Goal: Information Seeking & Learning: Check status

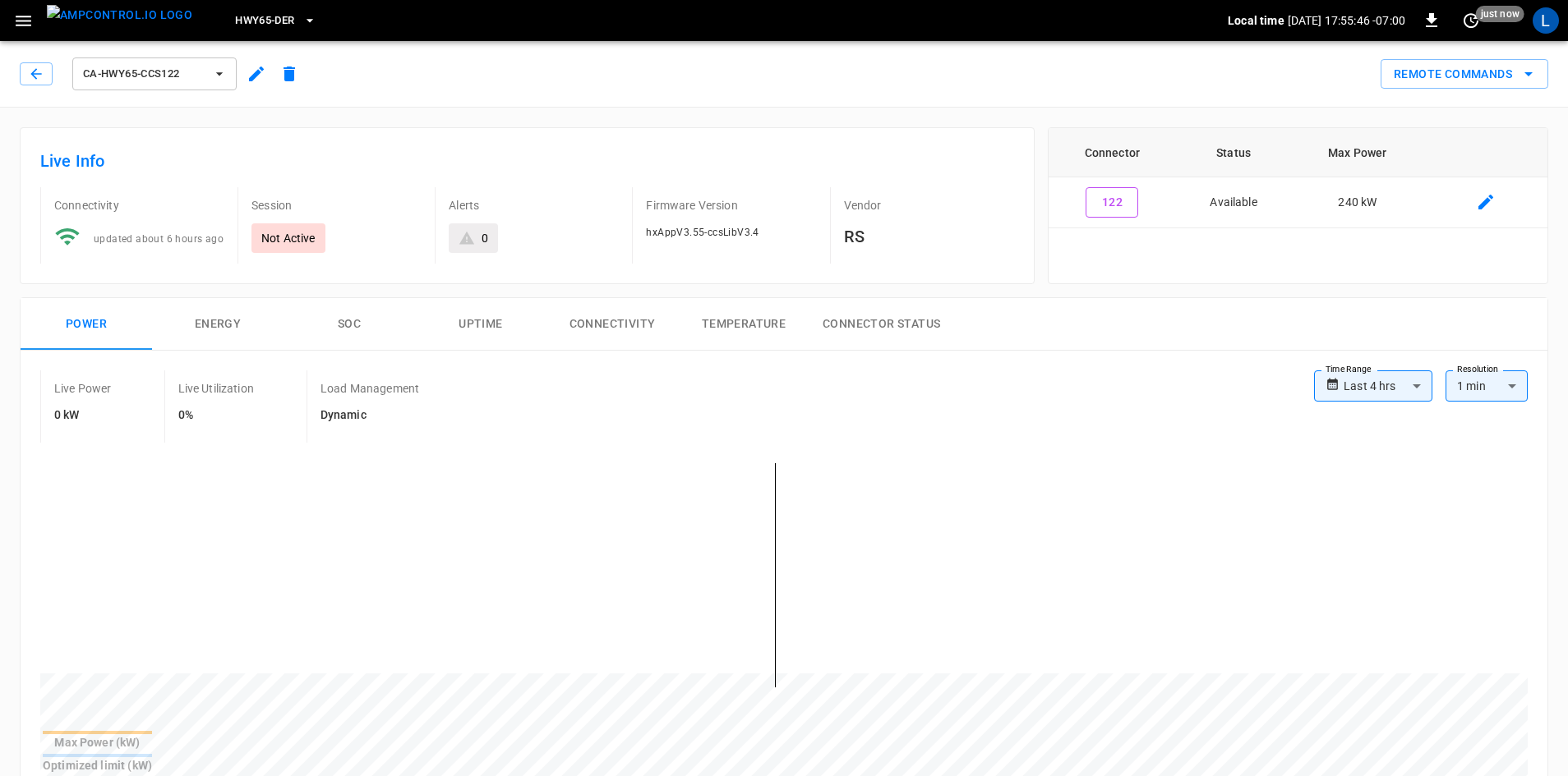
click at [33, 76] on icon "button" at bounding box center [35, 73] width 11 height 11
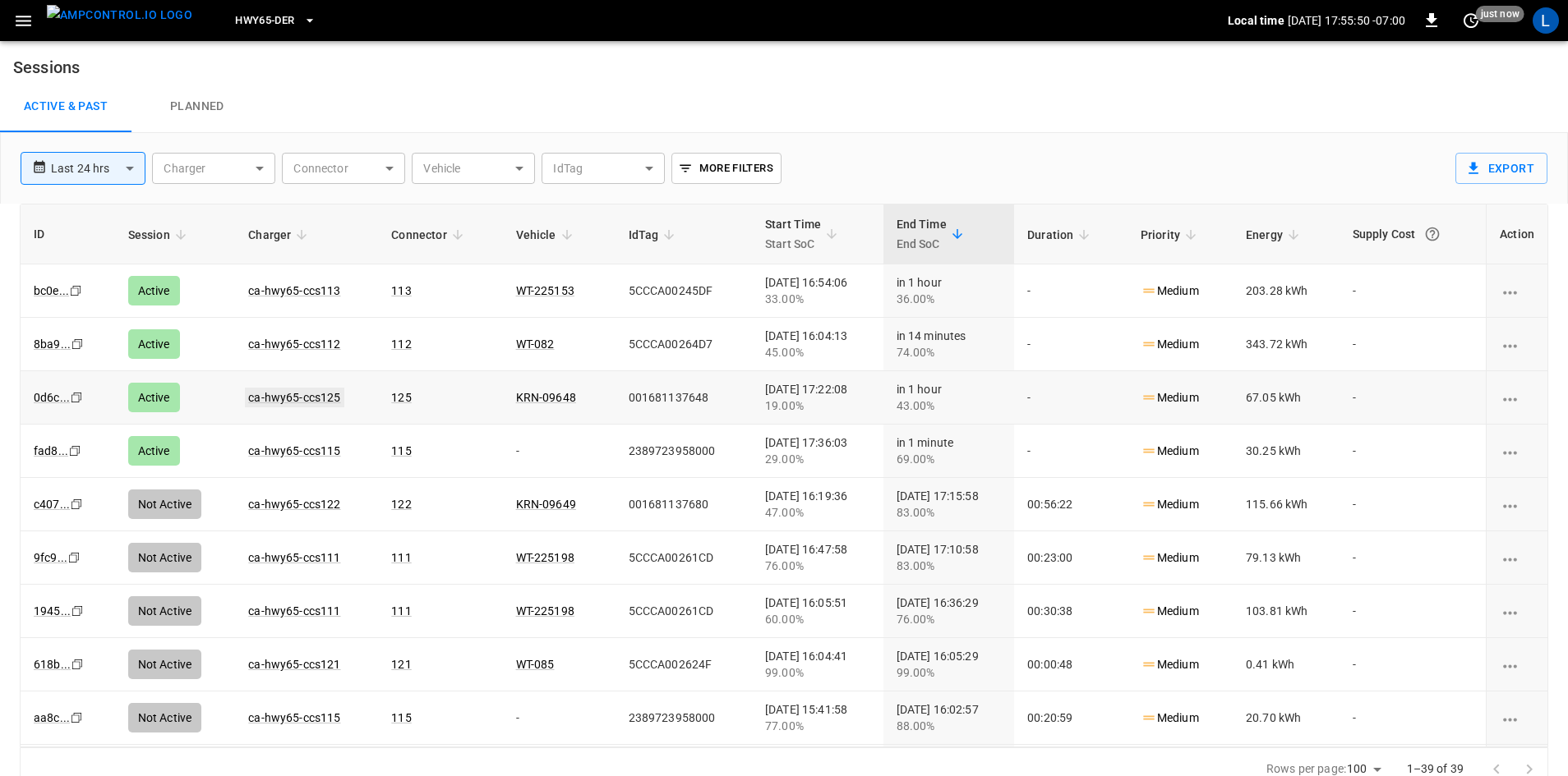
click at [289, 393] on link "ca-hwy65-ccs125" at bounding box center [294, 398] width 98 height 20
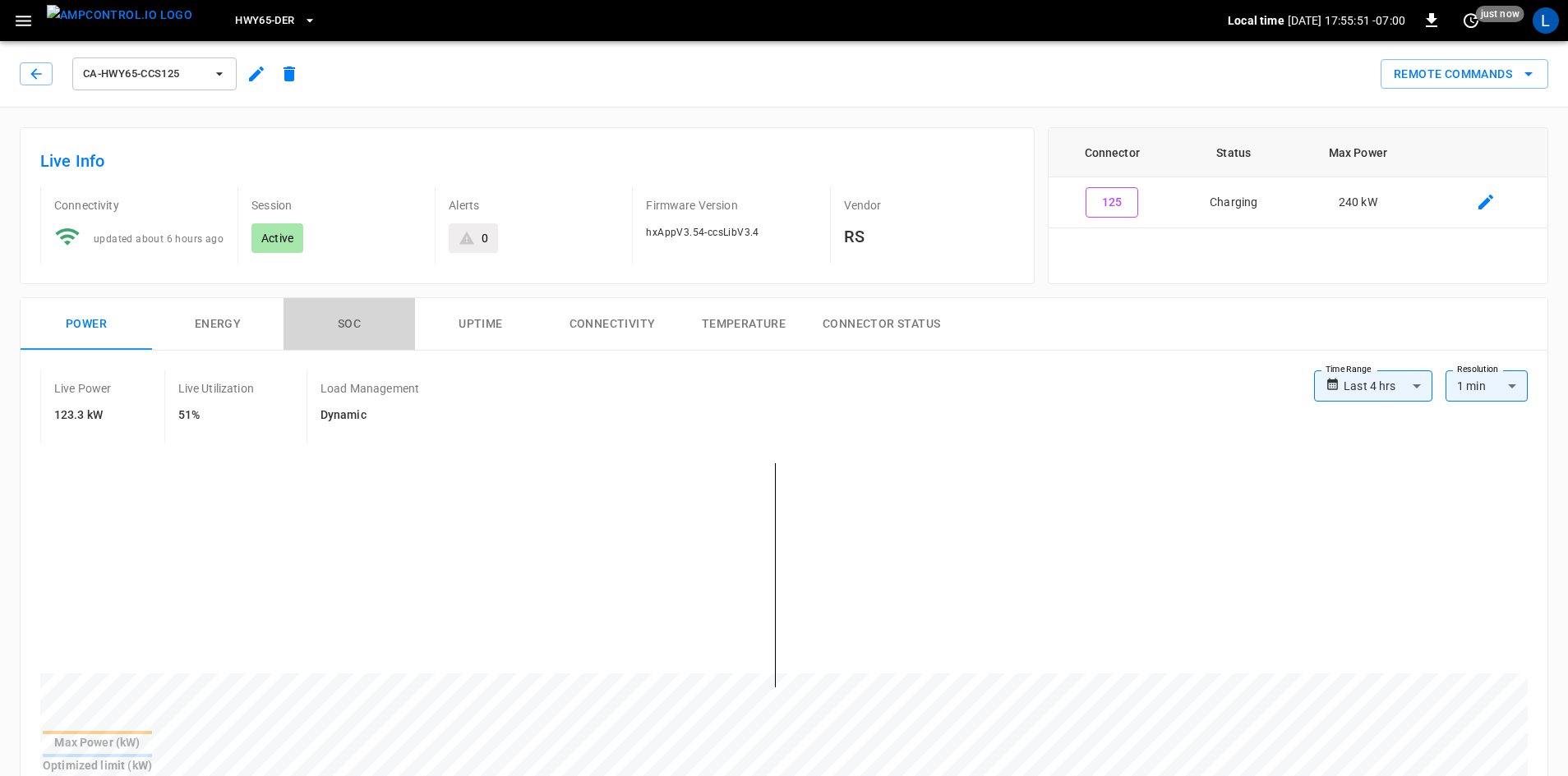
click at [357, 323] on button "SOC" at bounding box center [349, 324] width 132 height 53
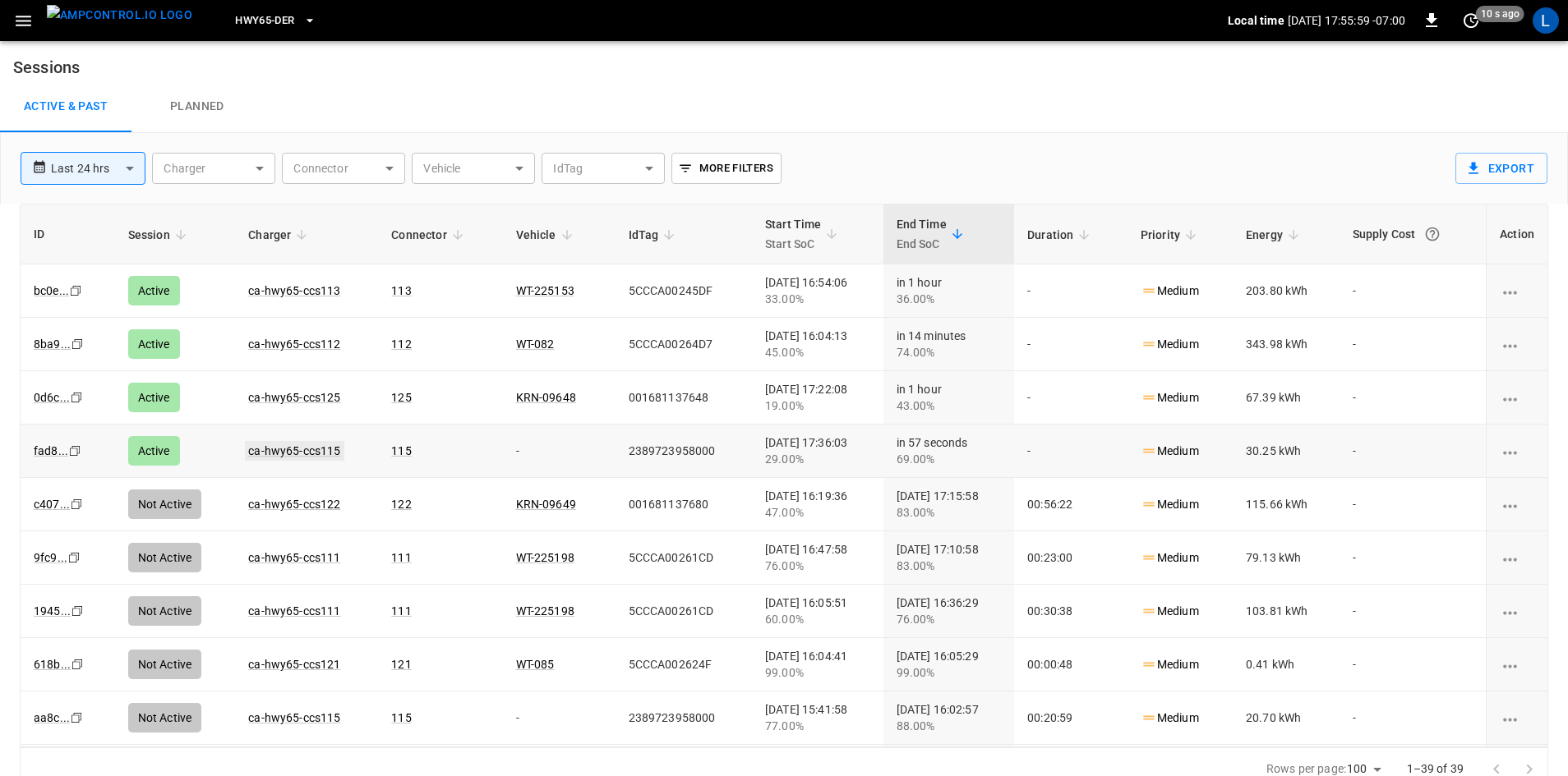
click at [274, 443] on link "ca-hwy65-ccs115" at bounding box center [294, 451] width 98 height 20
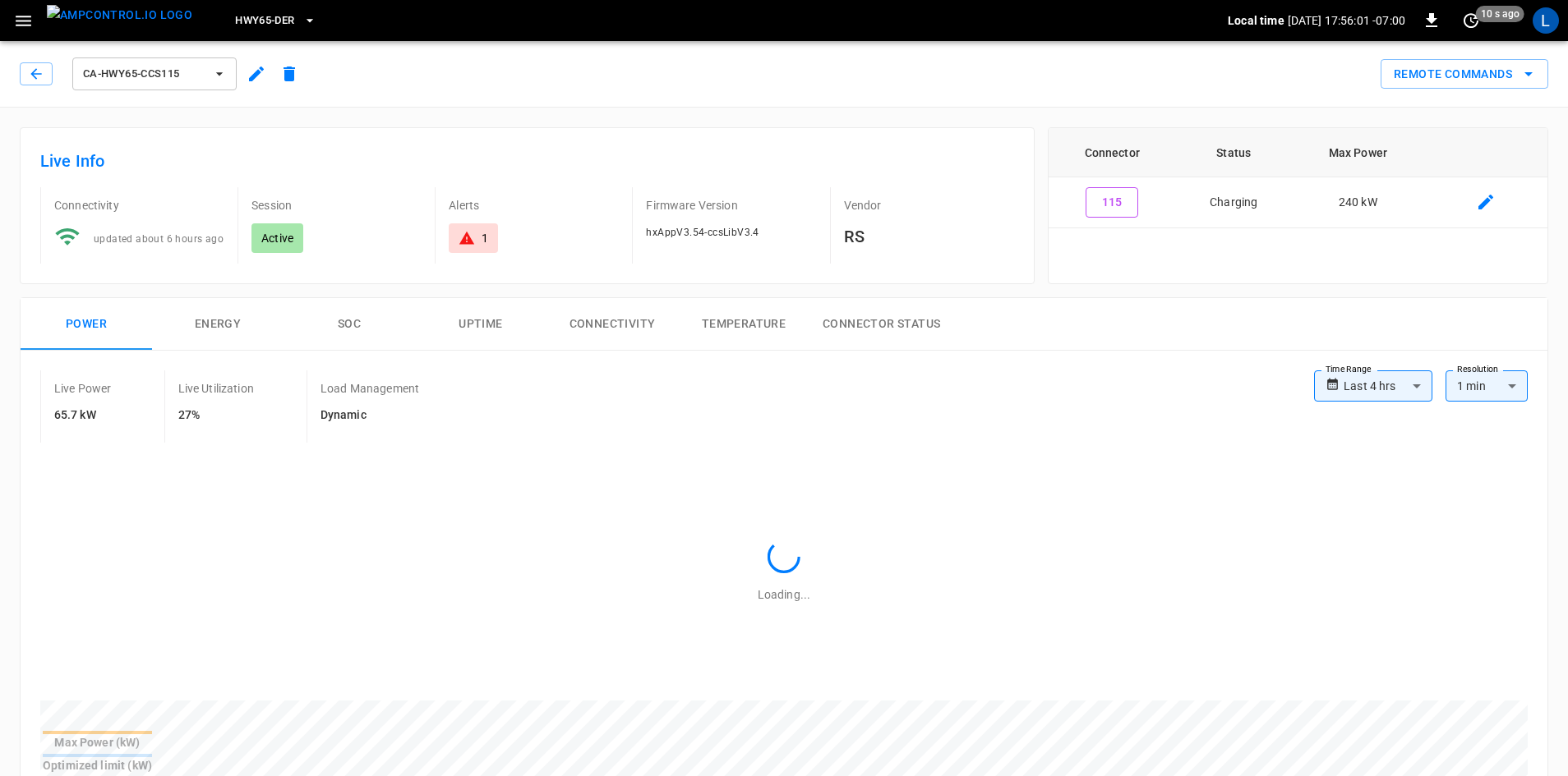
click at [352, 319] on button "SOC" at bounding box center [349, 324] width 132 height 53
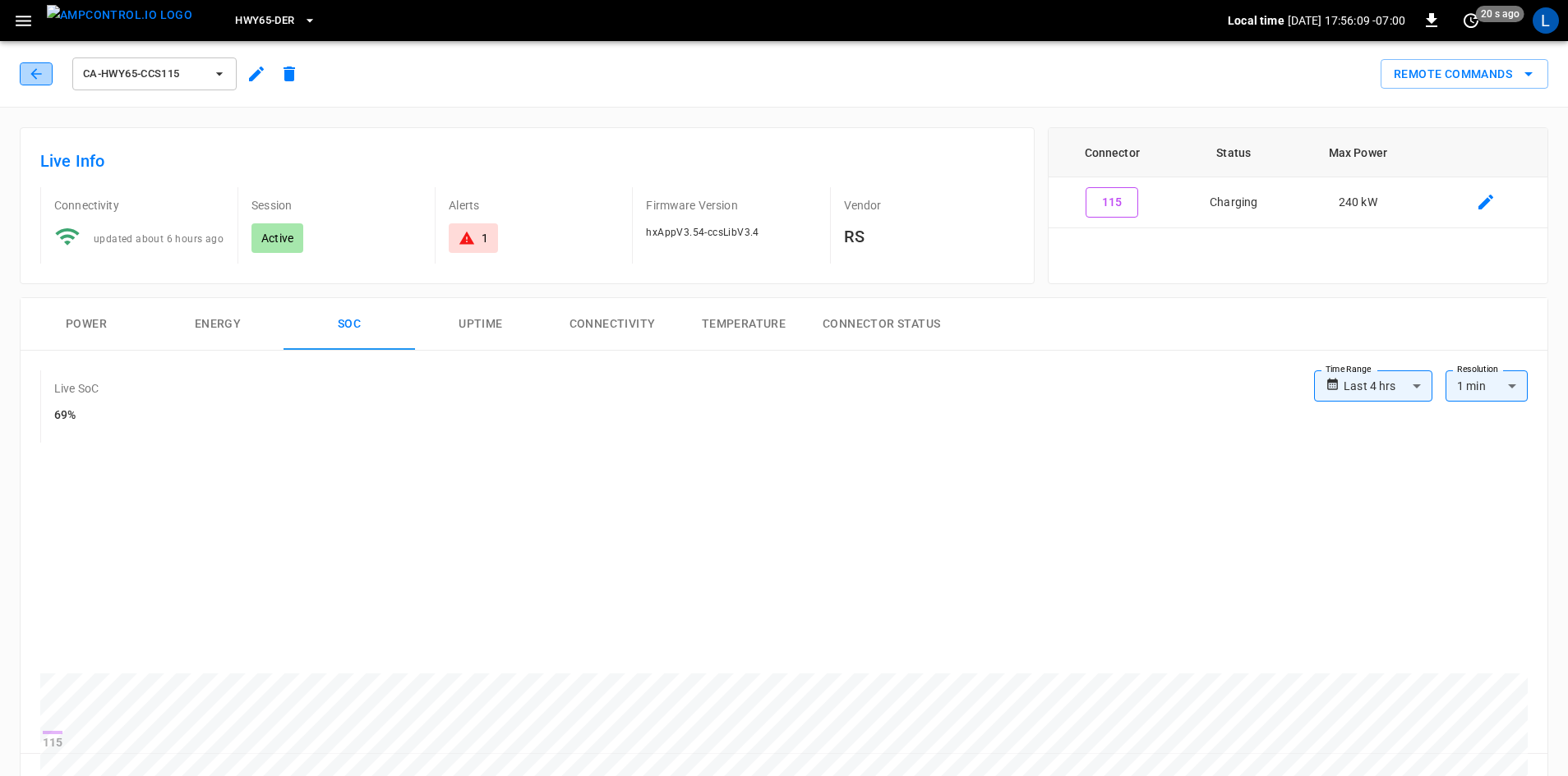
click at [43, 79] on icon "button" at bounding box center [37, 74] width 17 height 17
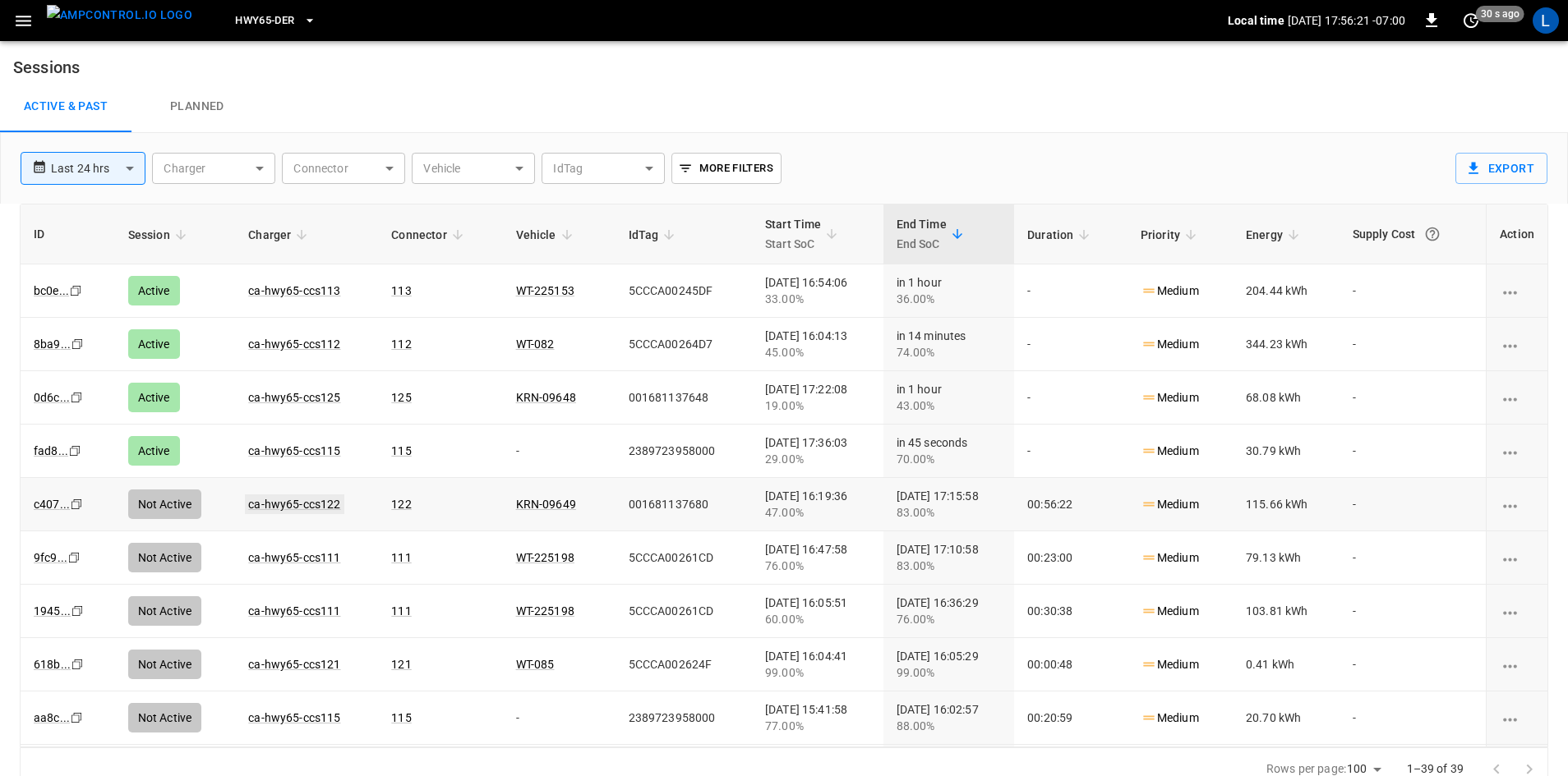
click at [311, 510] on link "ca-hwy65-ccs122" at bounding box center [294, 504] width 98 height 20
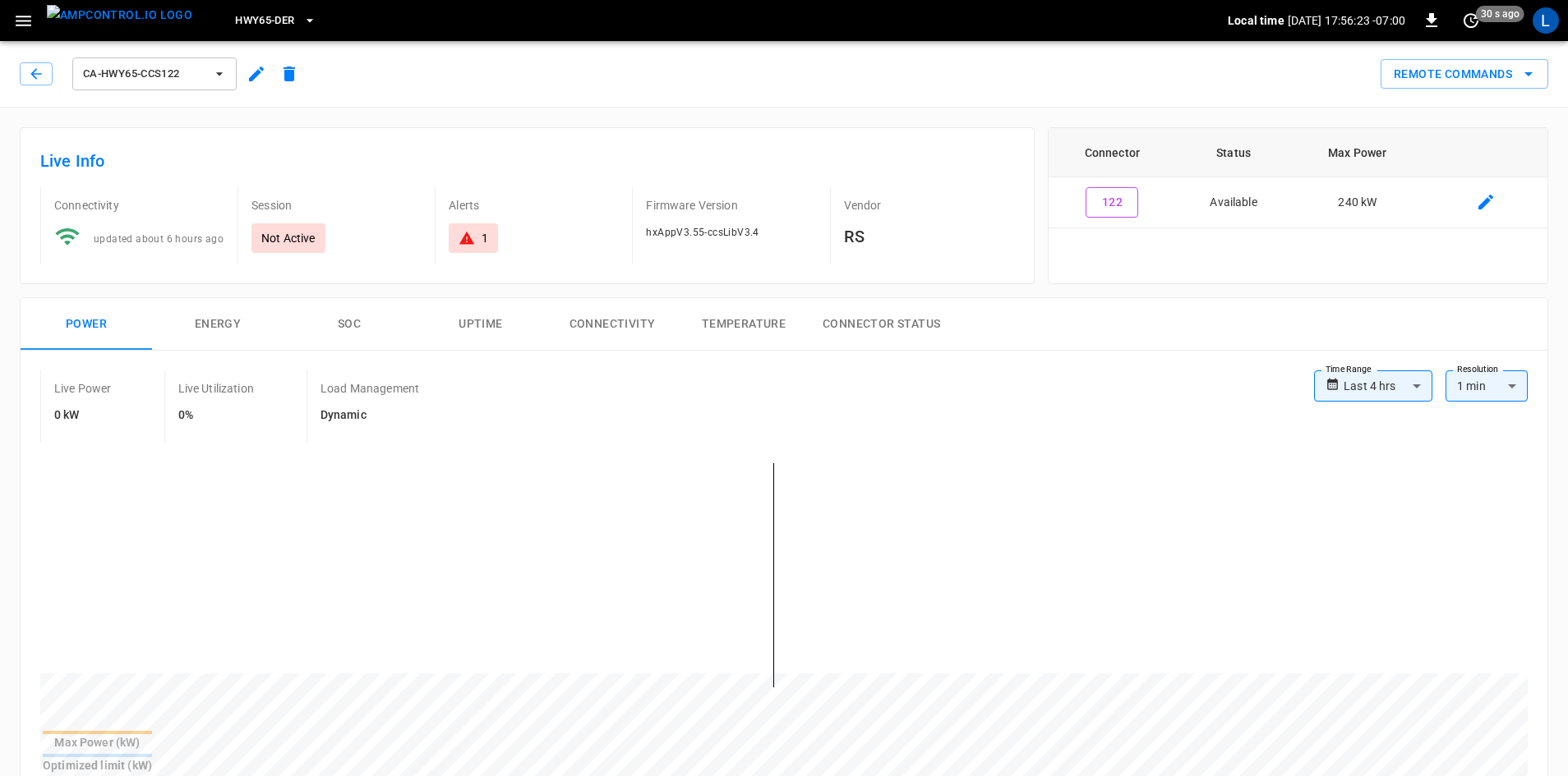
click at [334, 320] on button "SOC" at bounding box center [349, 324] width 132 height 53
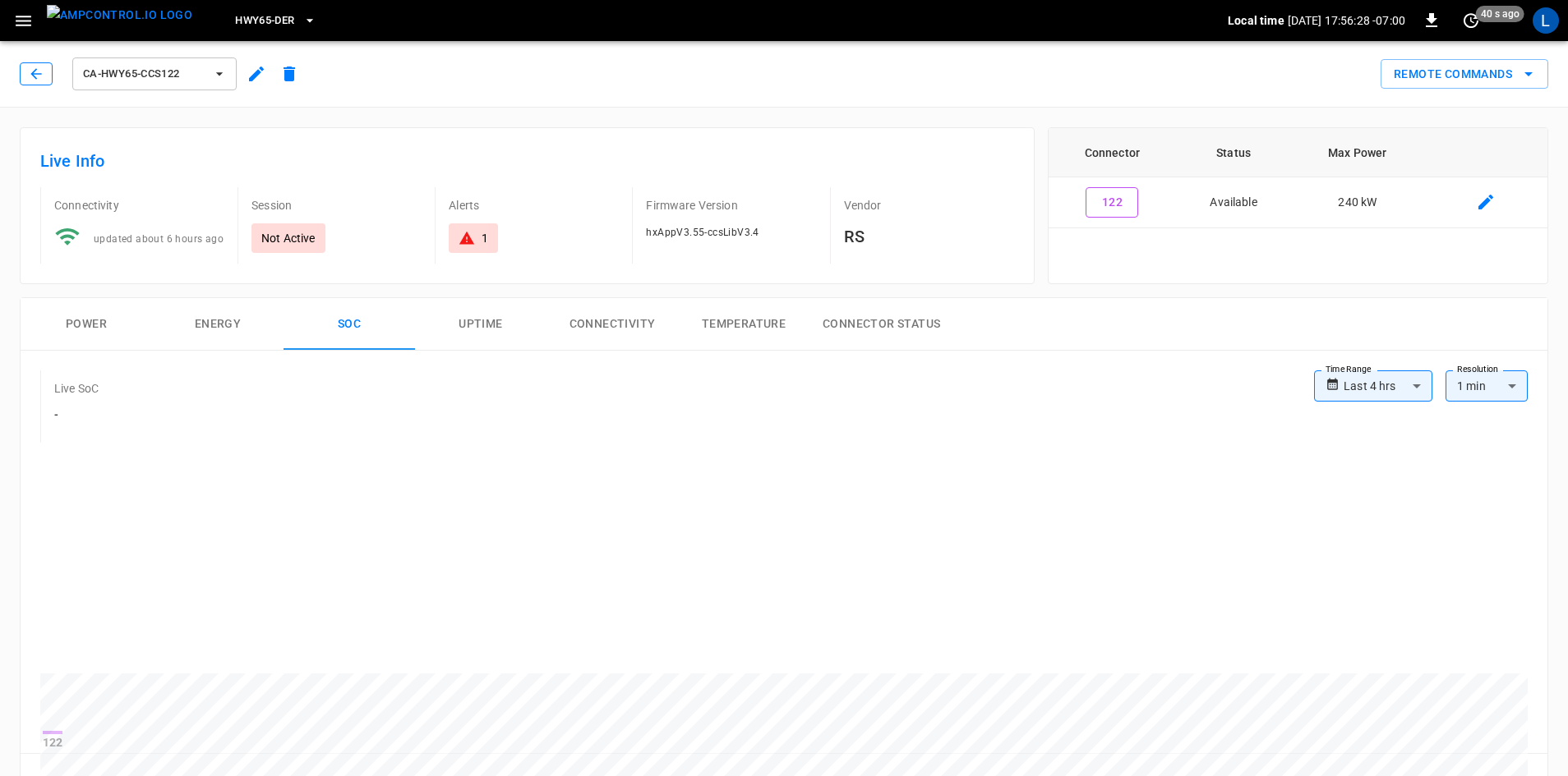
click at [42, 72] on icon "button" at bounding box center [37, 74] width 17 height 17
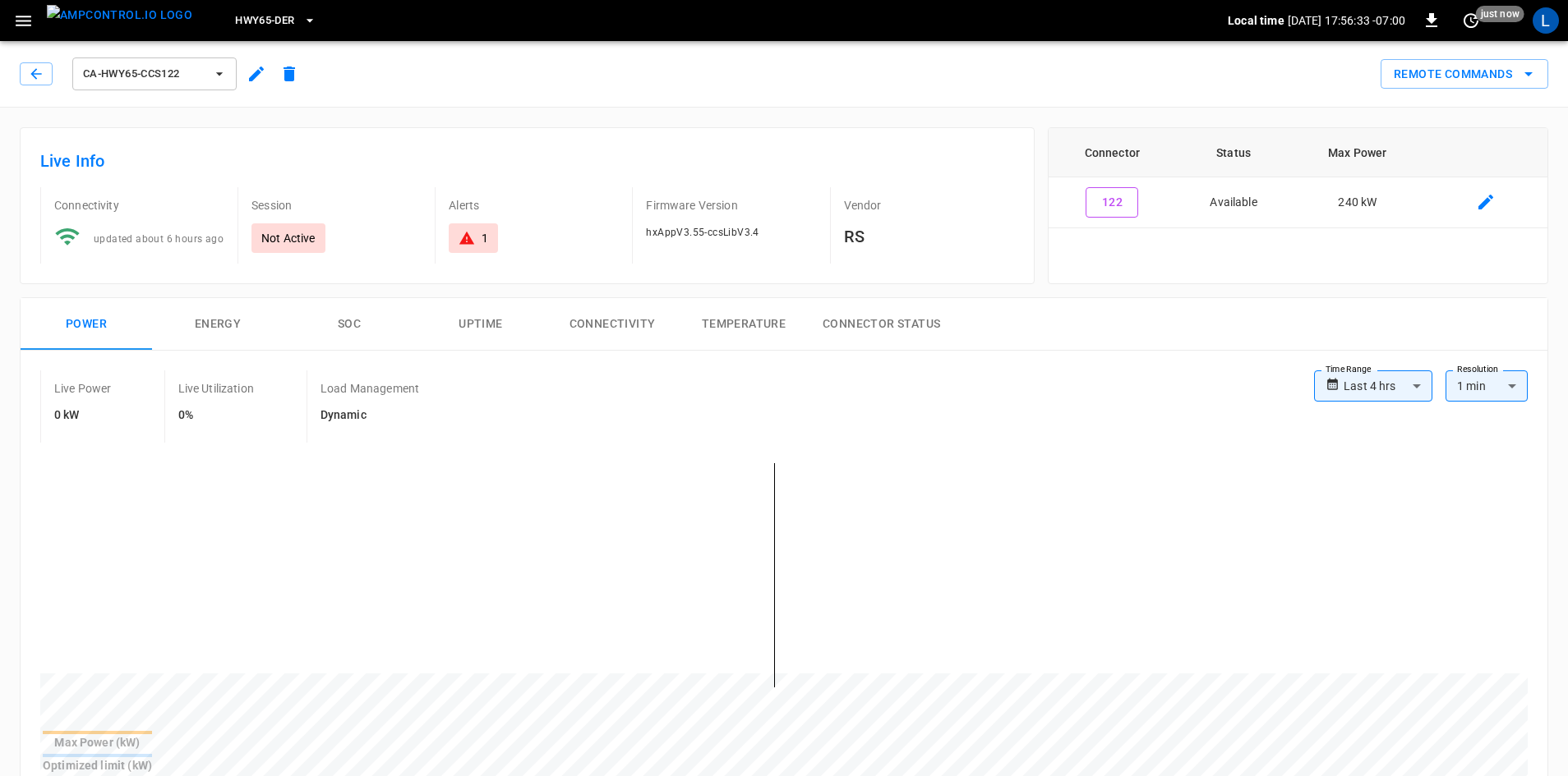
click at [349, 323] on button "SOC" at bounding box center [349, 324] width 132 height 53
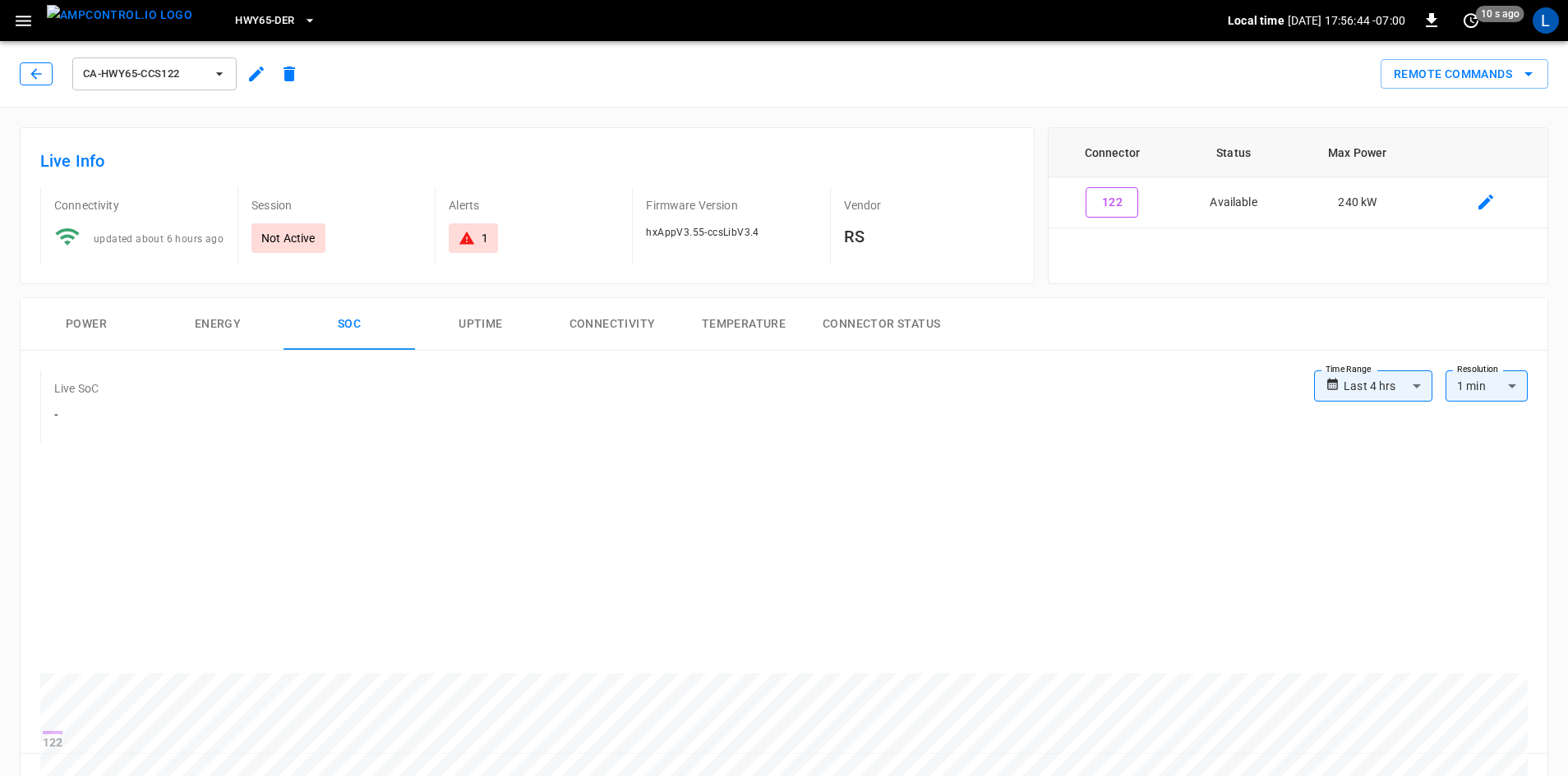
click at [34, 72] on icon "button" at bounding box center [35, 73] width 11 height 11
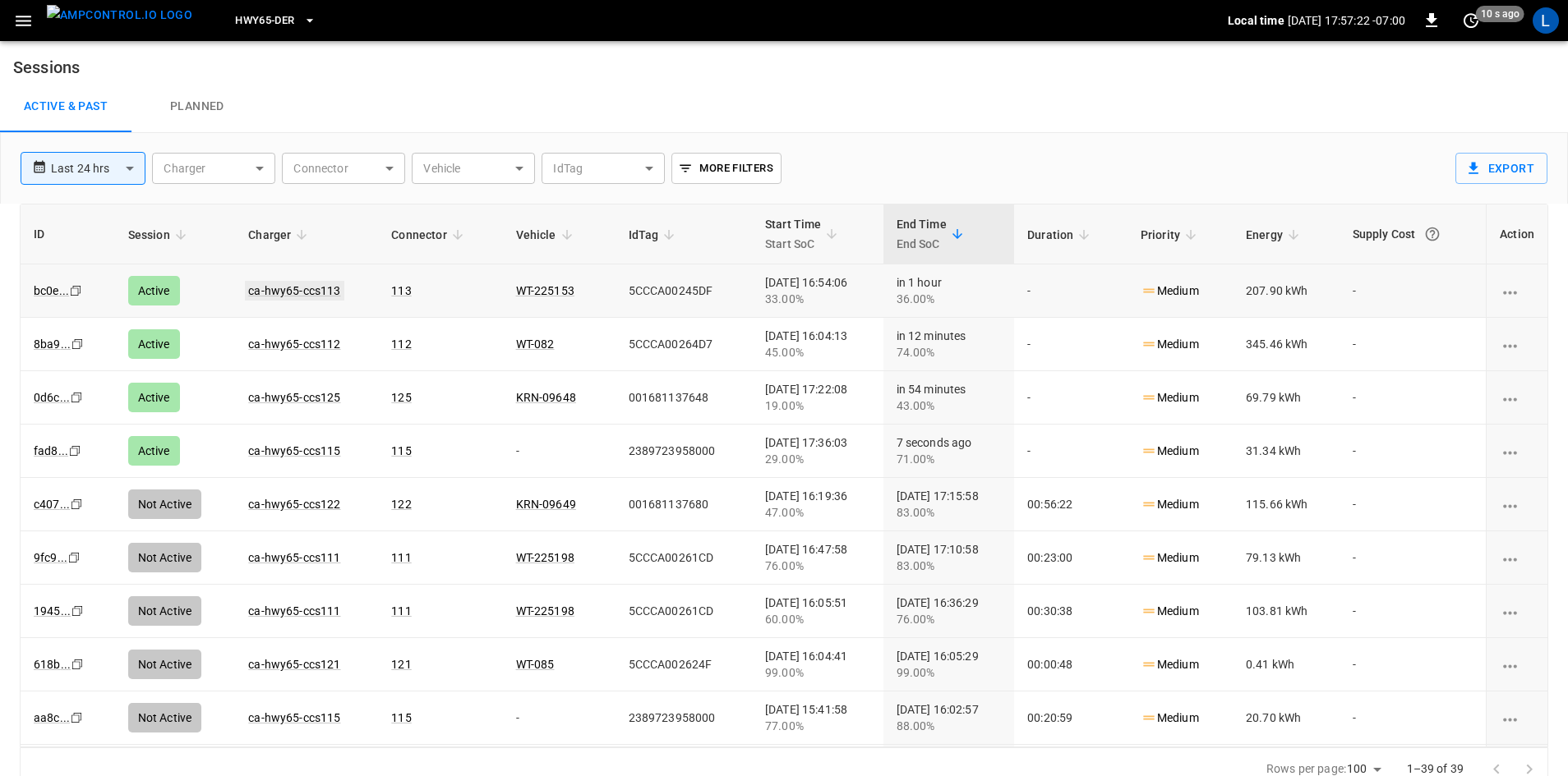
click at [308, 291] on link "ca-hwy65-ccs113" at bounding box center [294, 291] width 98 height 20
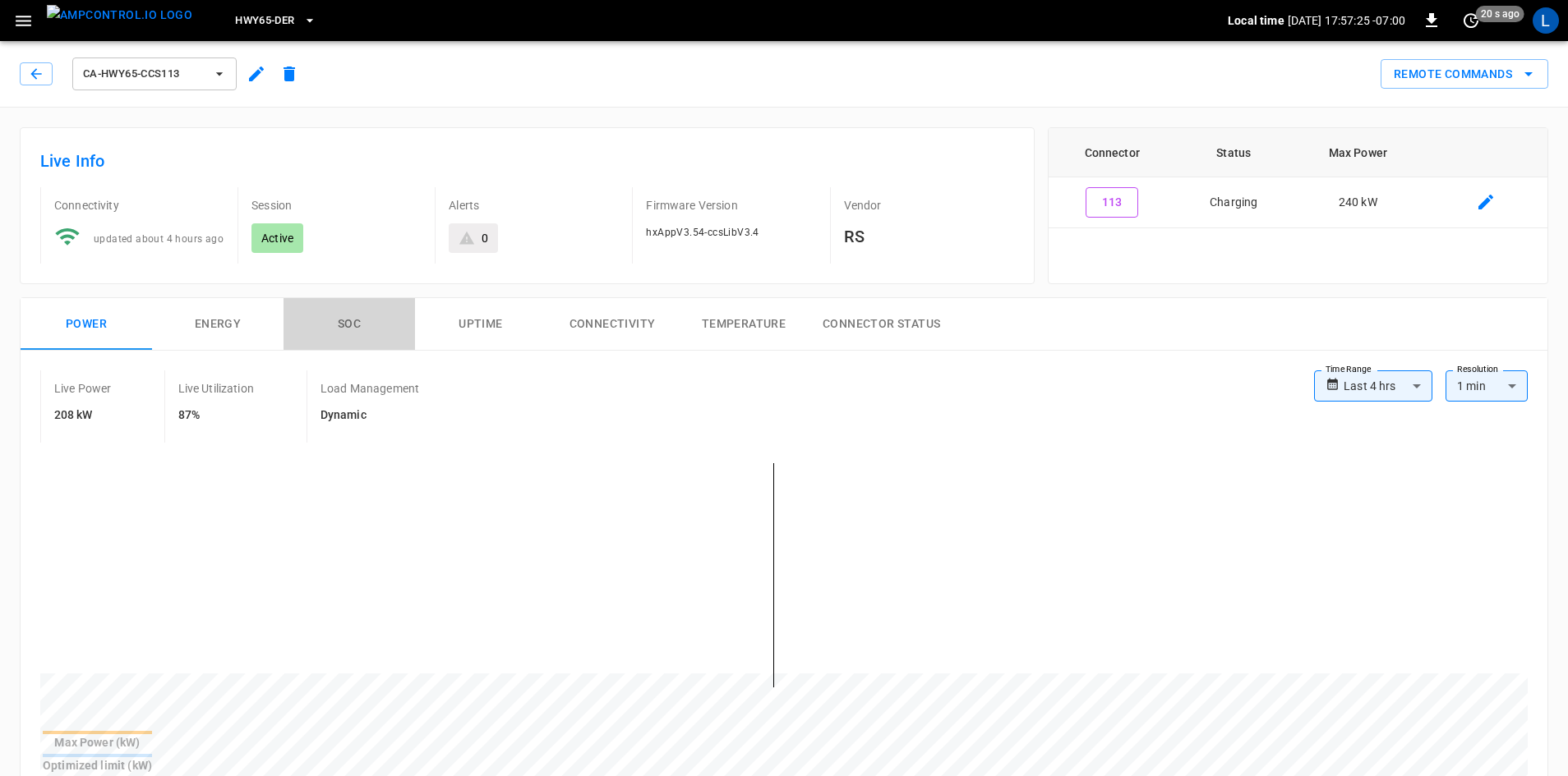
click at [348, 320] on button "SOC" at bounding box center [349, 324] width 132 height 53
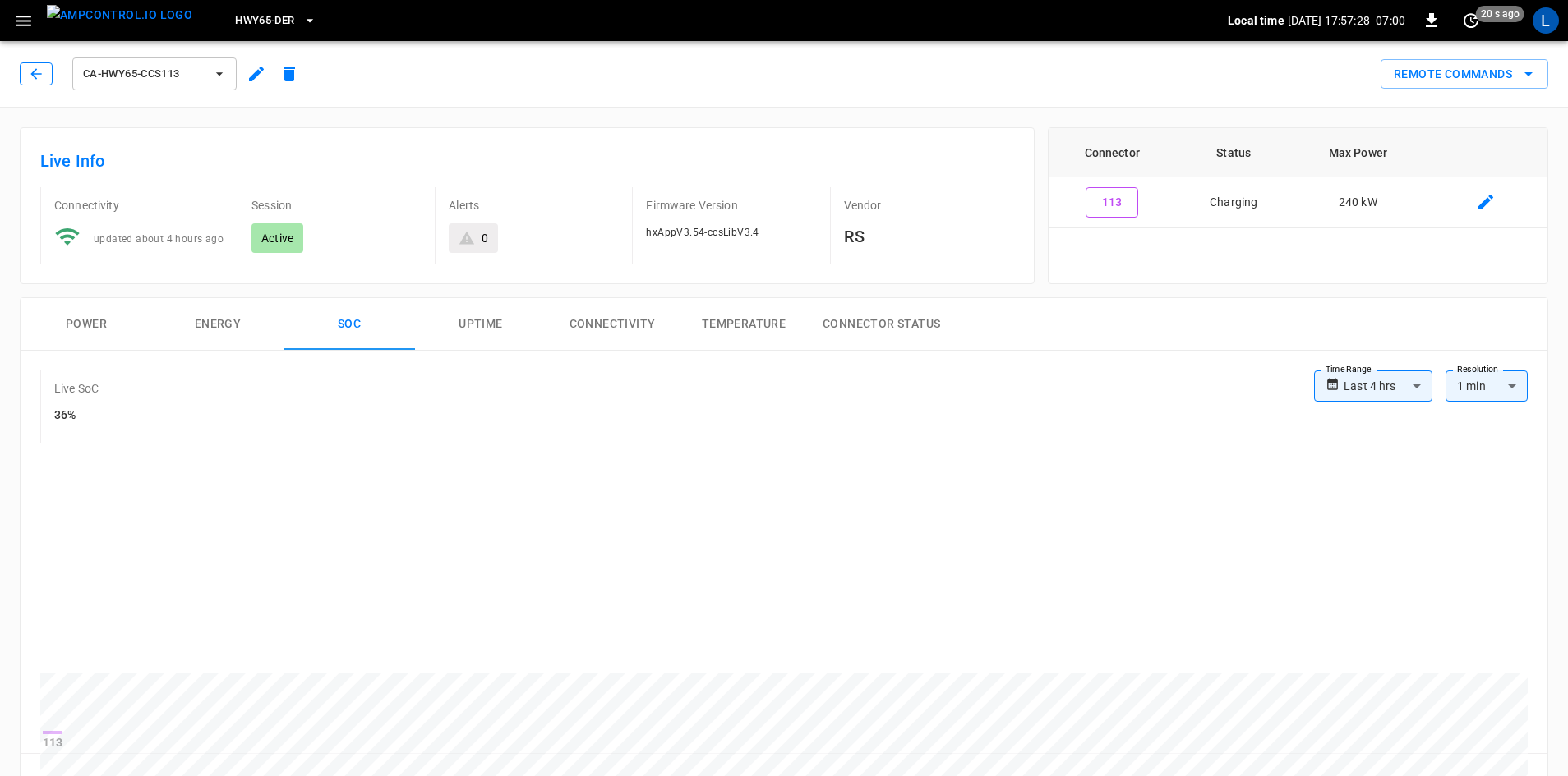
click at [21, 65] on button "button" at bounding box center [36, 74] width 33 height 23
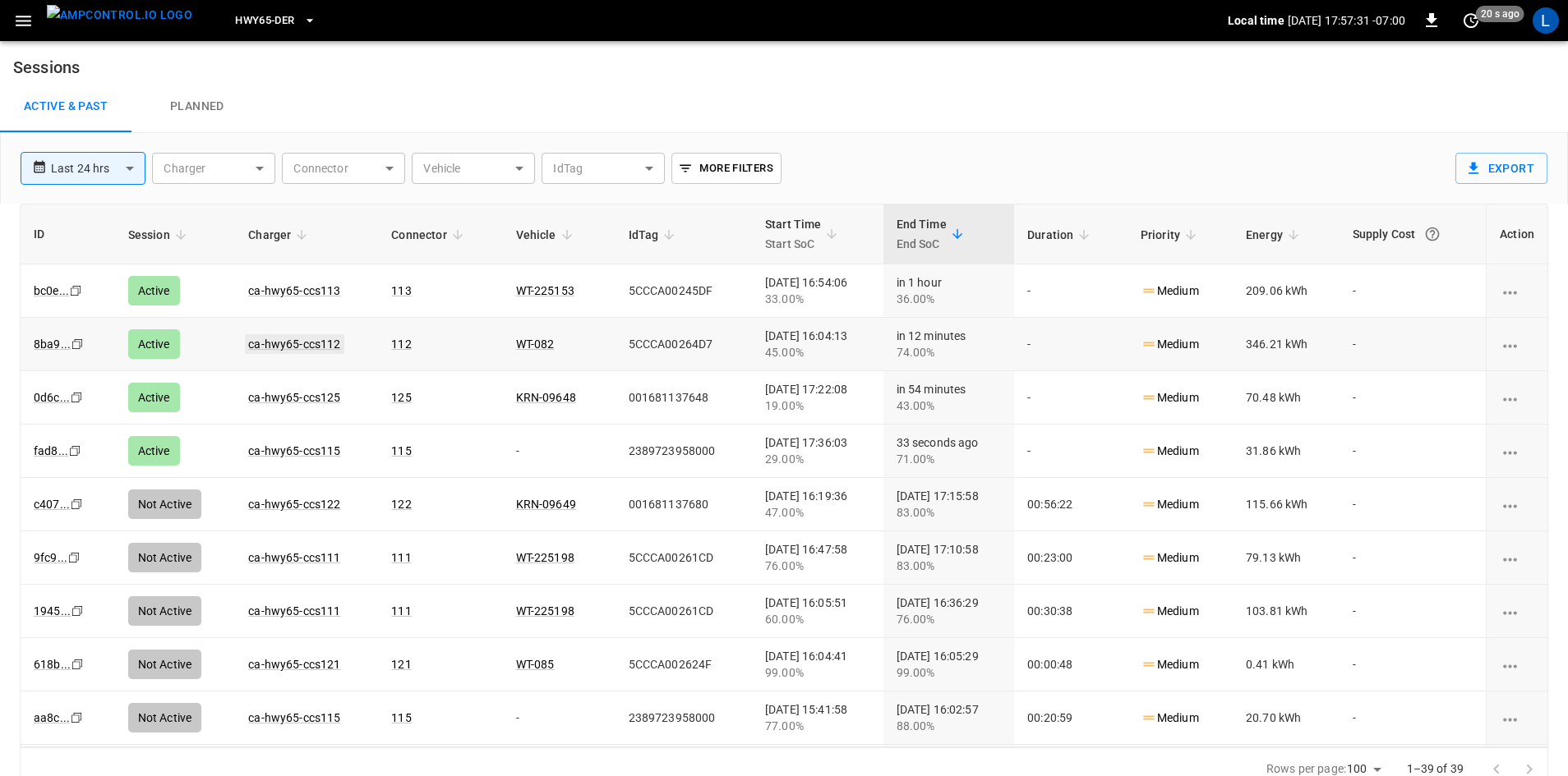
click at [283, 337] on link "ca-hwy65-ccs112" at bounding box center [294, 344] width 98 height 20
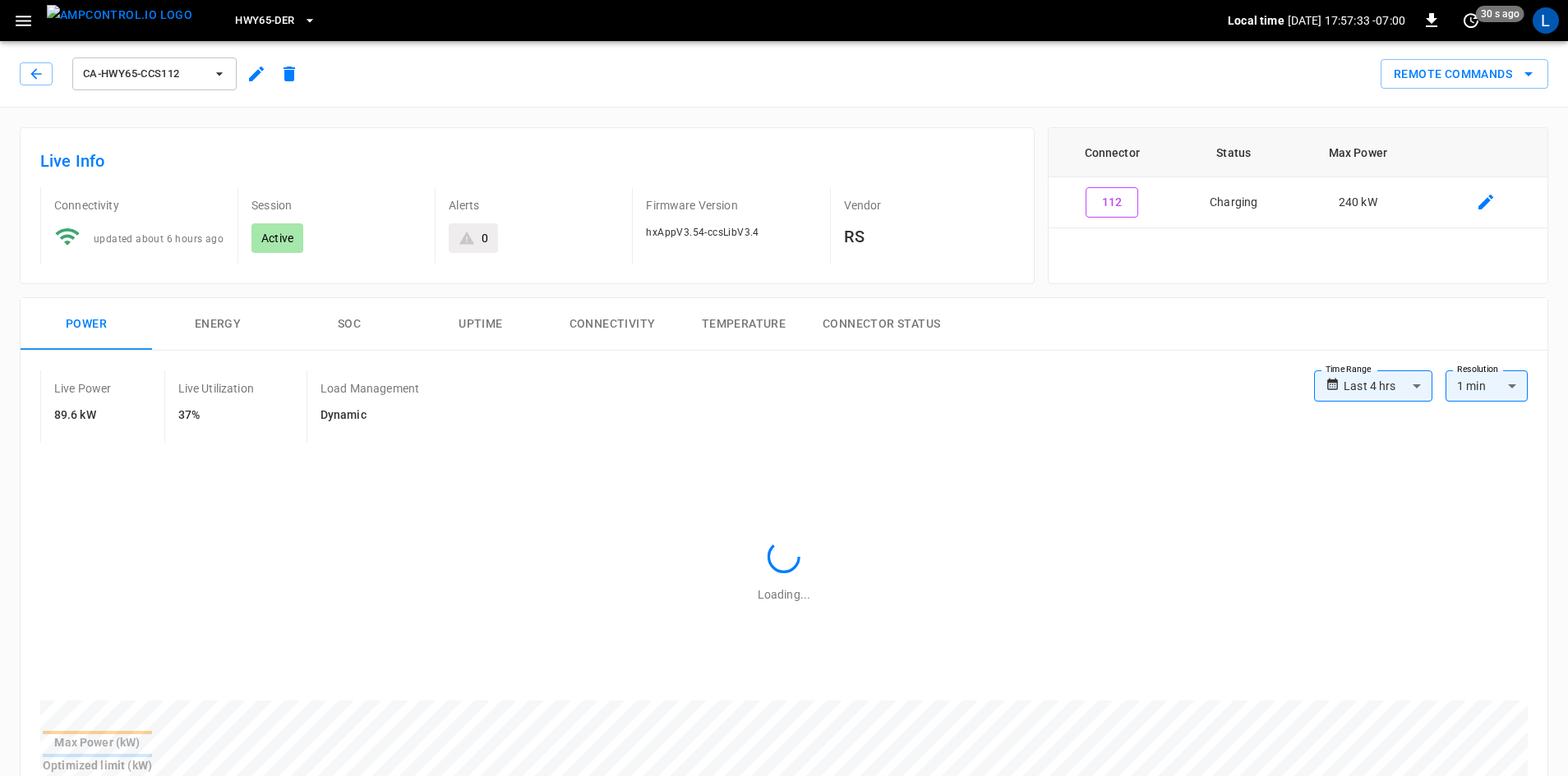
click at [356, 329] on button "SOC" at bounding box center [349, 324] width 132 height 53
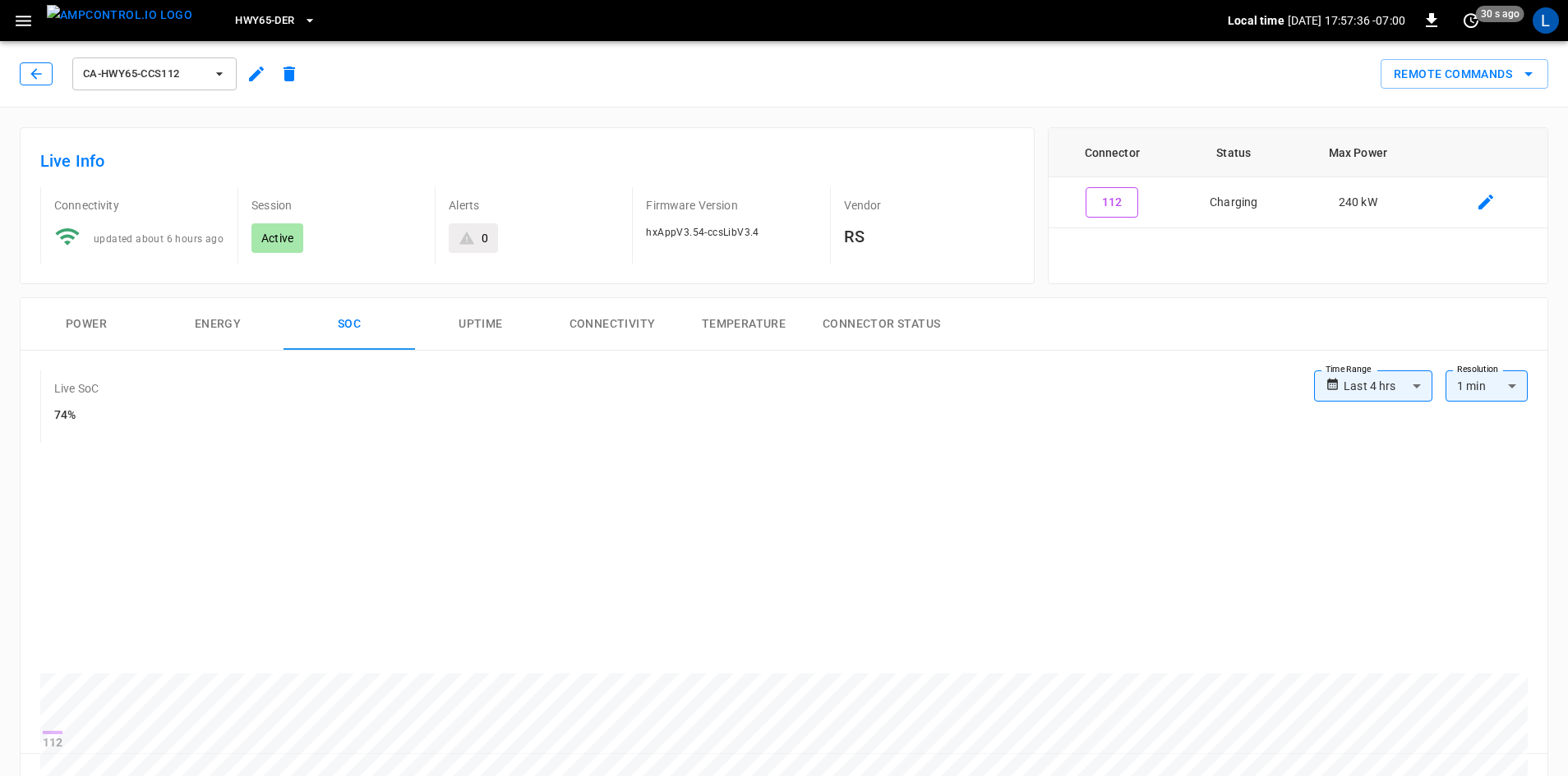
click at [44, 69] on button "button" at bounding box center [36, 74] width 33 height 23
